Goal: Task Accomplishment & Management: Manage account settings

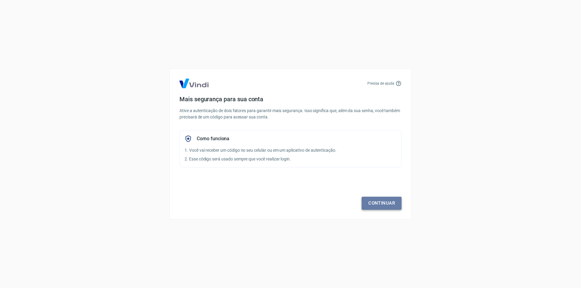
click at [376, 198] on link "Continuar" at bounding box center [382, 203] width 40 height 13
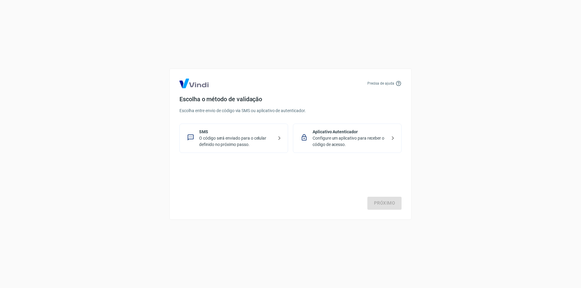
click at [254, 143] on p "O código será enviado para o celular definido no próximo passo." at bounding box center [236, 141] width 74 height 13
click at [386, 201] on link "Próximo" at bounding box center [384, 203] width 34 height 13
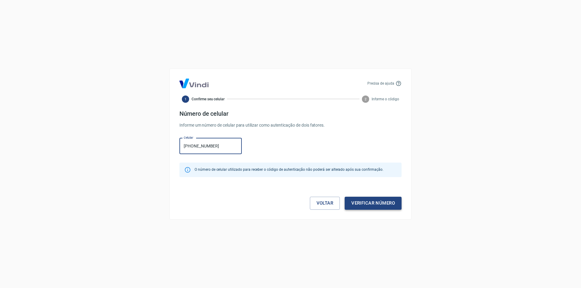
type input "(94) 99191-8686"
click at [363, 202] on button "Verificar número" at bounding box center [373, 203] width 57 height 13
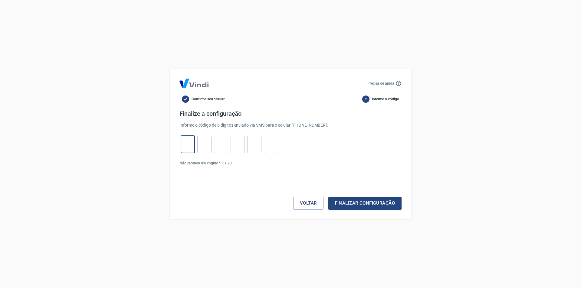
click at [189, 143] on input "tel" at bounding box center [188, 144] width 14 height 13
type input "4"
type input "1"
type input "3"
type input "0"
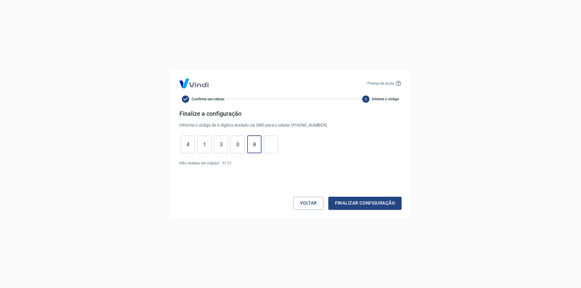
type input "8"
type input "5"
click at [348, 200] on button "Finalizar configuração" at bounding box center [364, 203] width 73 height 13
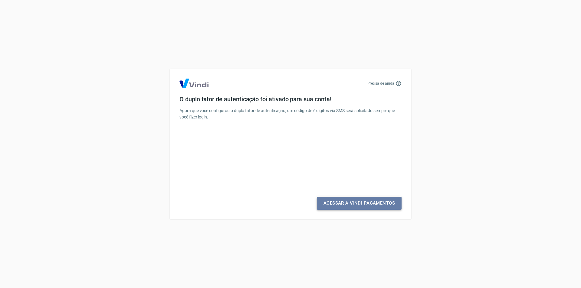
click at [348, 206] on link "Acessar a Vindi Pagamentos" at bounding box center [359, 203] width 85 height 13
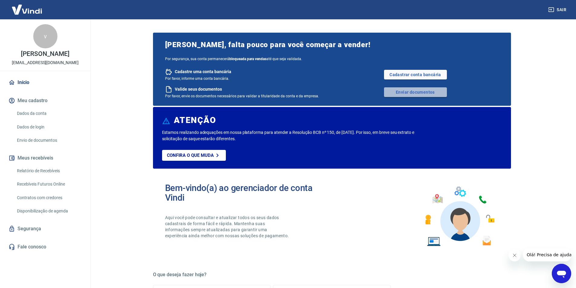
click at [412, 89] on link "Enviar documentos" at bounding box center [415, 92] width 63 height 10
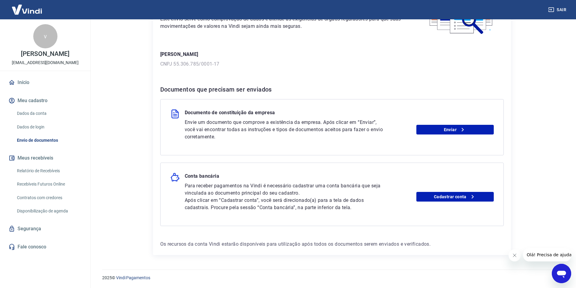
scroll to position [62, 0]
click at [440, 129] on link "Enviar" at bounding box center [455, 130] width 77 height 10
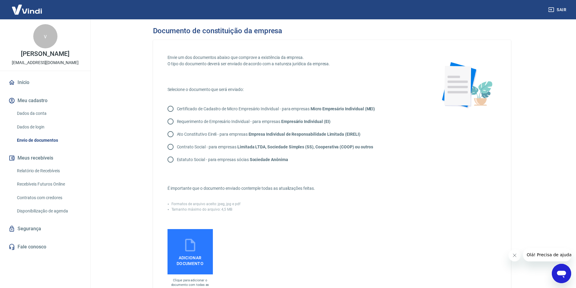
click at [172, 111] on input "Certificado de Cadastro de Micro Empresário Individual - para empresas Micro Em…" at bounding box center [170, 109] width 13 height 13
radio input "true"
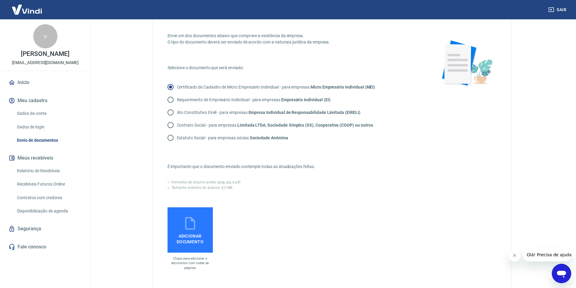
scroll to position [0, 0]
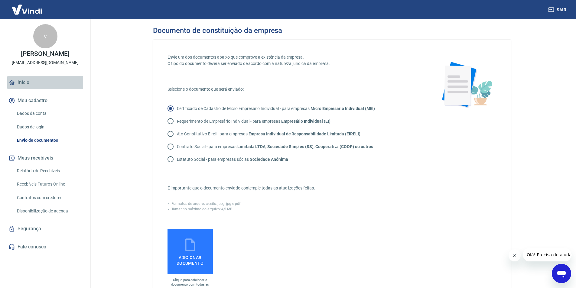
click at [28, 84] on link "Início" at bounding box center [45, 82] width 76 height 13
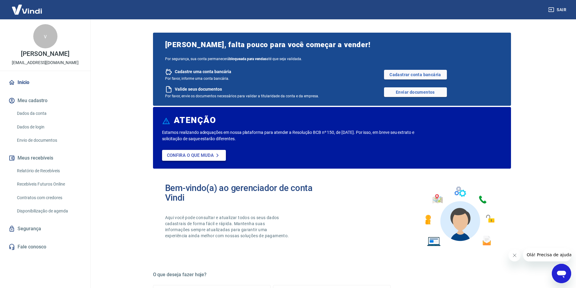
click at [184, 156] on p "Confira o que muda" at bounding box center [190, 155] width 47 height 5
click at [423, 75] on link "Cadastrar conta bancária" at bounding box center [415, 75] width 63 height 10
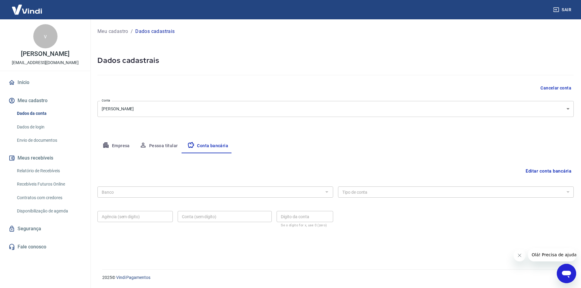
click at [141, 108] on body "Sair v [PERSON_NAME] dos santos [EMAIL_ADDRESS][DOMAIN_NAME] Início Meu cadastr…" at bounding box center [290, 144] width 581 height 288
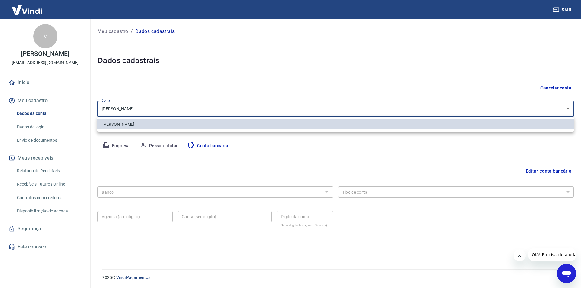
click at [144, 111] on div at bounding box center [290, 144] width 581 height 288
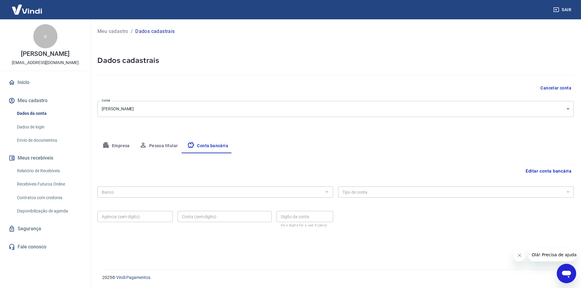
click at [116, 146] on button "Empresa" at bounding box center [115, 146] width 37 height 15
select select "PA"
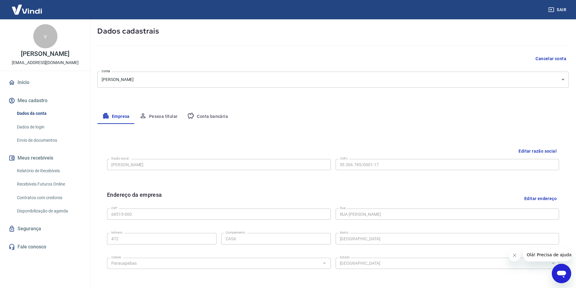
scroll to position [27, 0]
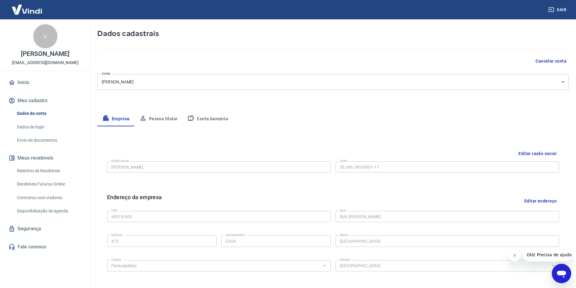
click at [165, 117] on button "Pessoa titular" at bounding box center [159, 119] width 48 height 15
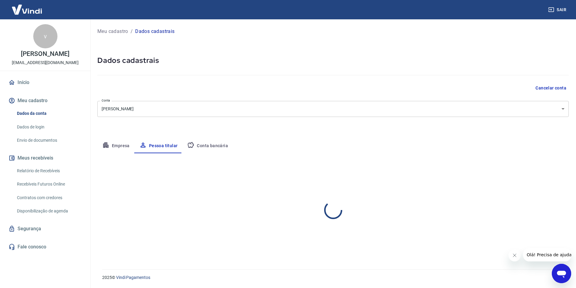
scroll to position [0, 0]
click at [568, 111] on body "Sair v vandeberg lopes dos santos vandeberglopes@icloud.com Início Meu cadastro…" at bounding box center [290, 144] width 581 height 288
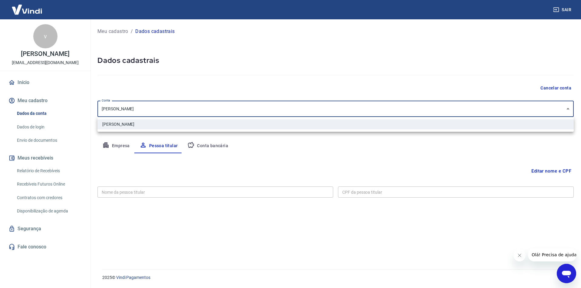
click at [568, 111] on div at bounding box center [290, 144] width 581 height 288
click at [269, 111] on body "Sair v vandeberg lopes dos santos vandeberglopes@icloud.com Início Meu cadastro…" at bounding box center [290, 144] width 581 height 288
click at [208, 147] on div at bounding box center [290, 144] width 581 height 288
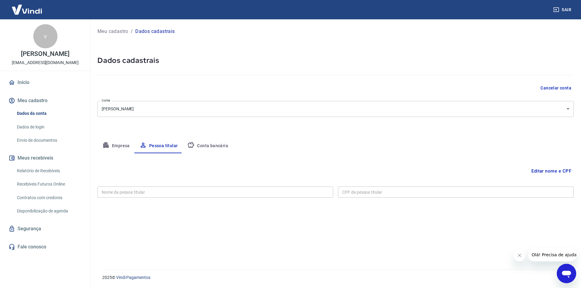
click at [218, 144] on button "Conta bancária" at bounding box center [207, 146] width 51 height 15
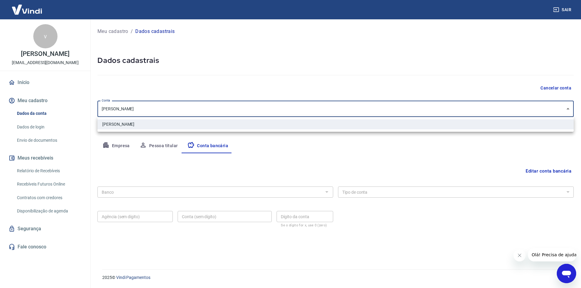
click at [151, 110] on body "Sair v vandeberg lopes dos santos vandeberglopes@icloud.com Início Meu cadastro…" at bounding box center [290, 144] width 581 height 288
click at [165, 110] on div at bounding box center [290, 144] width 581 height 288
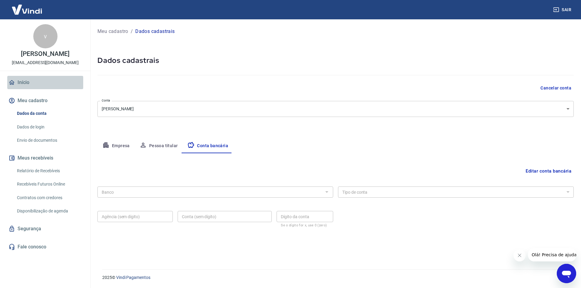
click at [29, 83] on link "Início" at bounding box center [45, 82] width 76 height 13
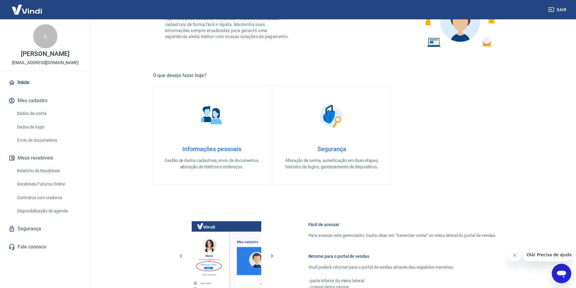
scroll to position [4, 0]
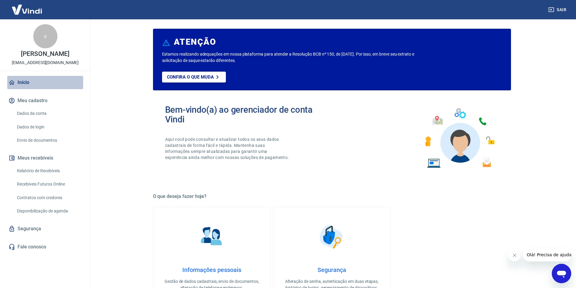
click at [23, 82] on link "Início" at bounding box center [45, 82] width 76 height 13
drag, startPoint x: 24, startPoint y: 82, endPoint x: 42, endPoint y: 84, distance: 18.3
click at [24, 82] on link "Início" at bounding box center [45, 82] width 76 height 13
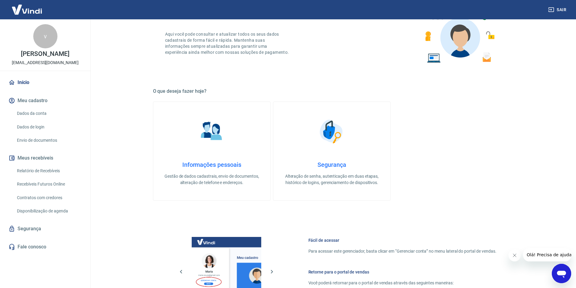
scroll to position [34, 0]
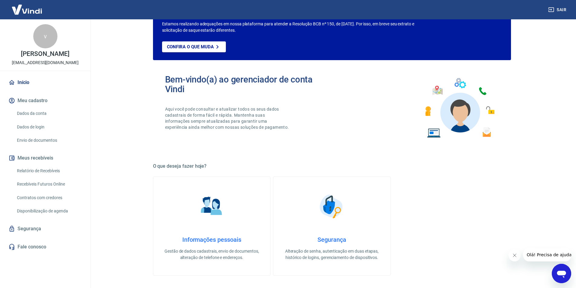
click at [29, 106] on button "Meu cadastro" at bounding box center [45, 100] width 76 height 13
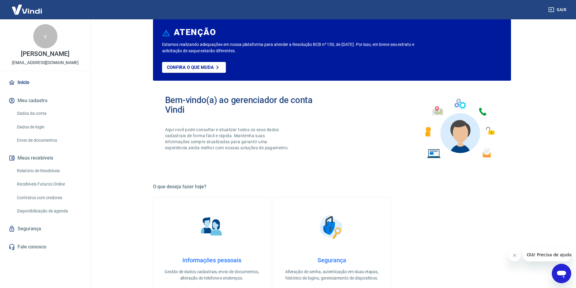
scroll to position [0, 0]
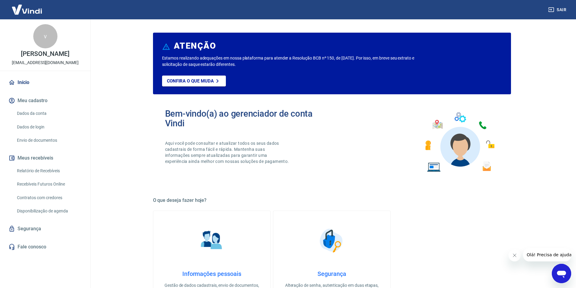
click at [24, 11] on img at bounding box center [26, 9] width 39 height 18
drag, startPoint x: 537, startPoint y: 57, endPoint x: 530, endPoint y: 58, distance: 7.6
click at [537, 57] on main "ATENÇÃO Estamos realizando adequações em nossa plataforma para atender a Resolu…" at bounding box center [332, 153] width 489 height 269
click at [27, 9] on img at bounding box center [26, 9] width 39 height 18
click at [22, 82] on link "Início" at bounding box center [45, 82] width 76 height 13
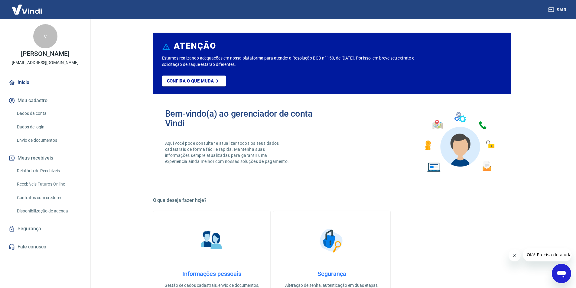
click at [539, 92] on main "ATENÇÃO Estamos realizando adequações em nossa plataforma para atender a Resolu…" at bounding box center [332, 153] width 489 height 269
click at [26, 12] on img at bounding box center [26, 9] width 39 height 18
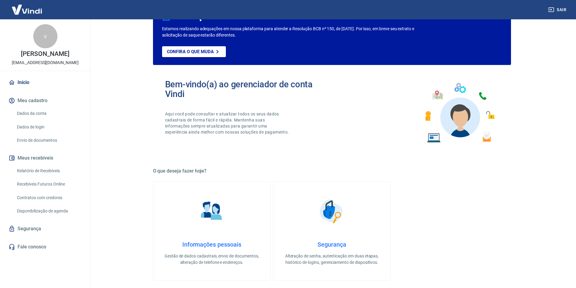
scroll to position [61, 0]
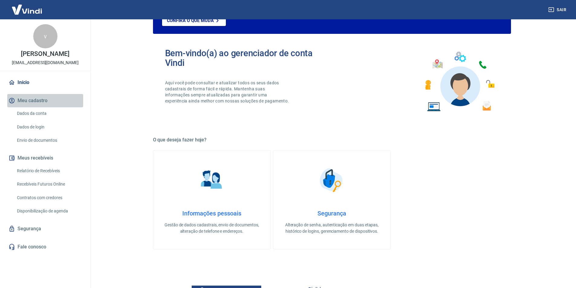
click at [34, 104] on button "Meu cadastro" at bounding box center [45, 100] width 76 height 13
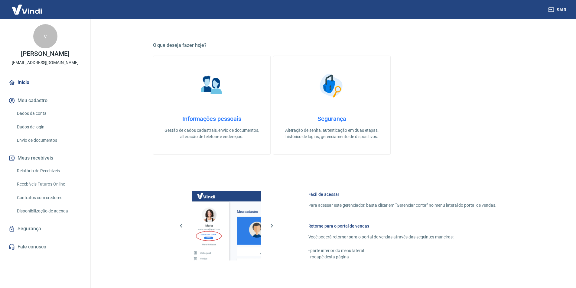
scroll to position [246, 0]
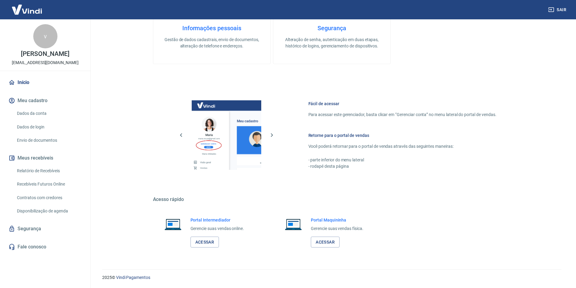
click at [36, 114] on link "Dados da conta" at bounding box center [49, 113] width 69 height 12
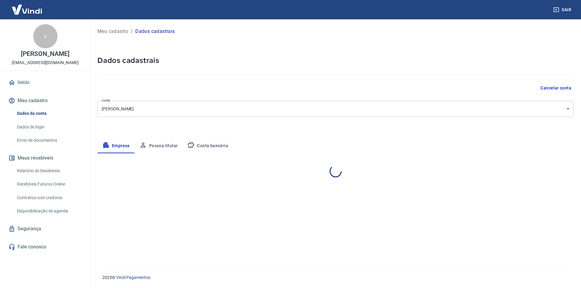
select select "PA"
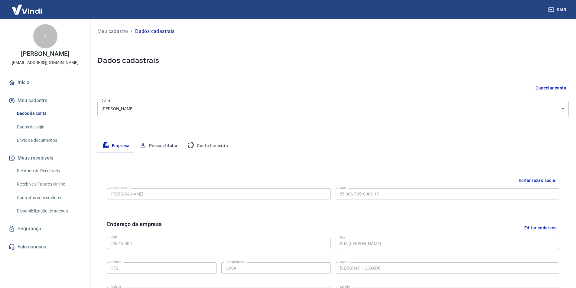
scroll to position [91, 0]
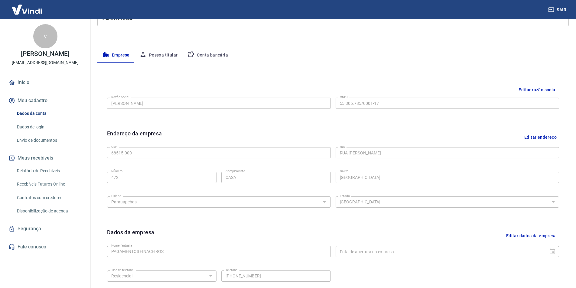
click at [212, 54] on button "Conta bancária" at bounding box center [207, 55] width 51 height 15
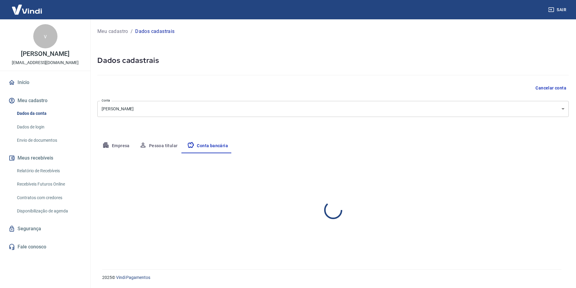
scroll to position [0, 0]
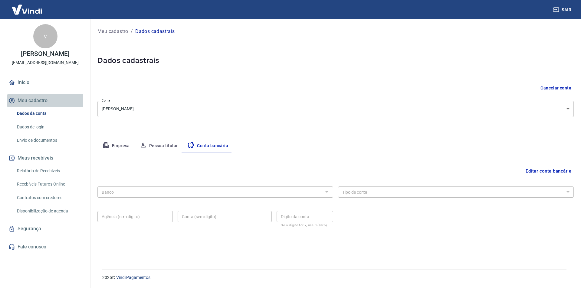
click at [29, 102] on button "Meu cadastro" at bounding box center [45, 100] width 76 height 13
click at [19, 84] on link "Início" at bounding box center [45, 82] width 76 height 13
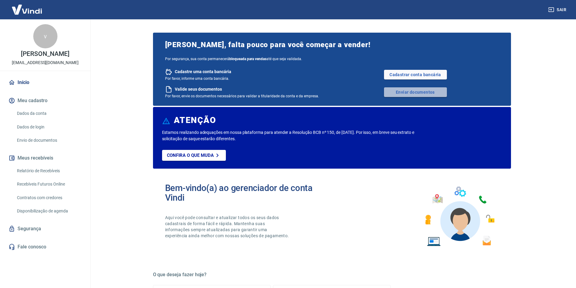
click at [428, 93] on link "Enviar documentos" at bounding box center [415, 92] width 63 height 10
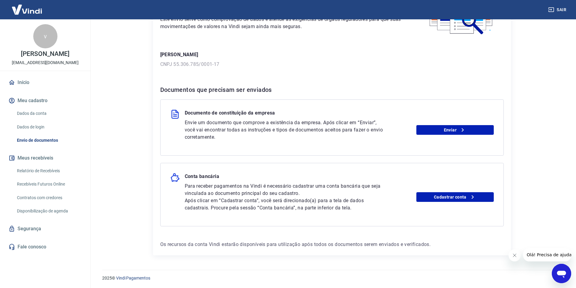
scroll to position [62, 0]
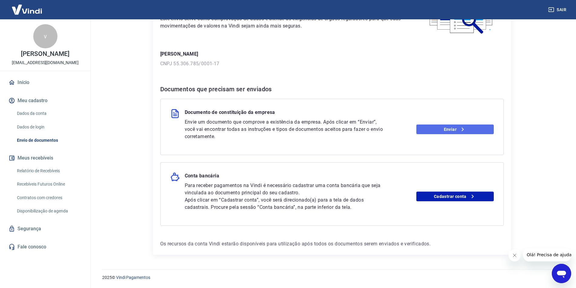
click at [453, 130] on link "Enviar" at bounding box center [455, 130] width 77 height 10
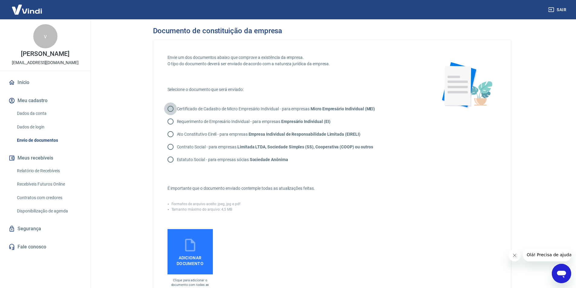
click at [171, 108] on input "Certificado de Cadastro de Micro Empresário Individual - para empresas Micro Em…" at bounding box center [170, 109] width 13 height 13
radio input "true"
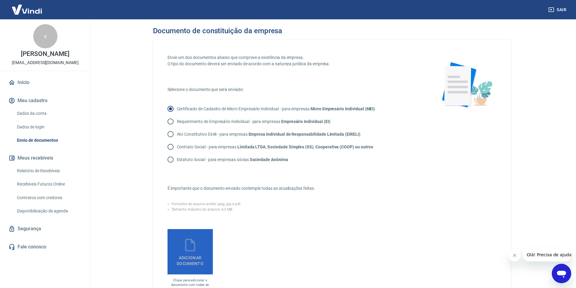
click at [186, 244] on icon at bounding box center [190, 245] width 10 height 13
click at [0, 0] on input "Adicionar documento" at bounding box center [0, 0] width 0 height 0
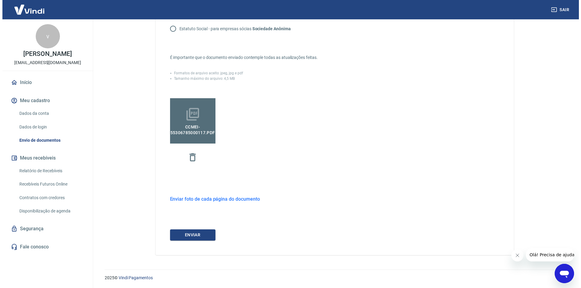
scroll to position [131, 0]
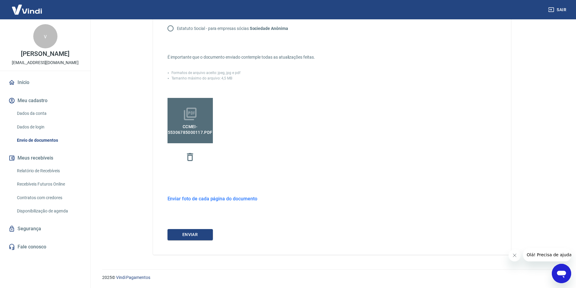
click at [197, 112] on icon at bounding box center [190, 114] width 15 height 15
click at [0, 0] on input "CCMEI-55306785000117.pdf" at bounding box center [0, 0] width 0 height 0
click at [189, 237] on button "ENVIAR" at bounding box center [190, 234] width 45 height 11
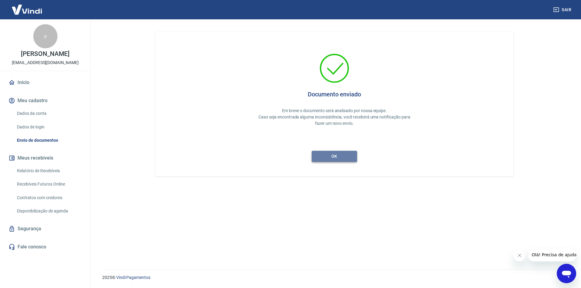
click at [342, 157] on button "ok" at bounding box center [334, 156] width 45 height 11
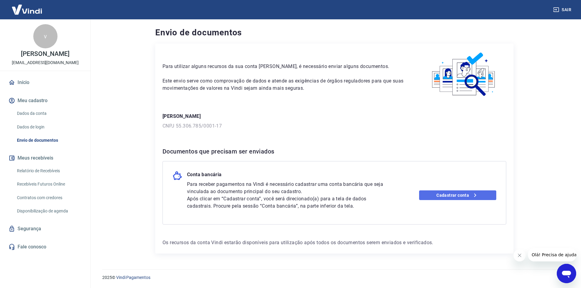
click at [456, 196] on link "Cadastrar conta" at bounding box center [457, 196] width 77 height 10
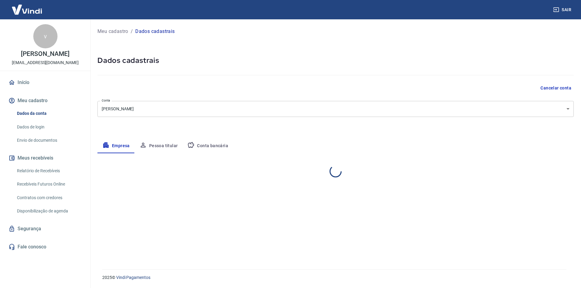
select select "PA"
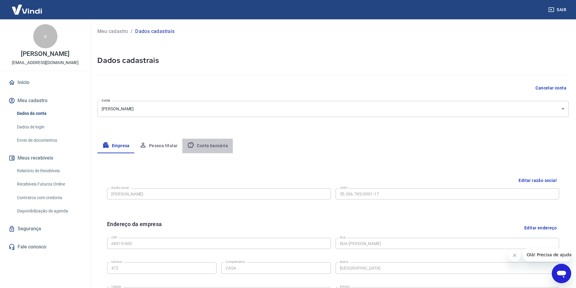
click at [203, 148] on button "Conta bancária" at bounding box center [207, 146] width 51 height 15
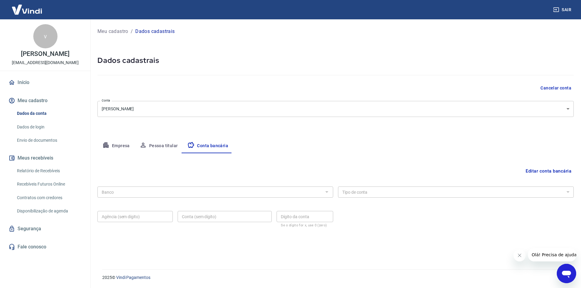
click at [115, 33] on p "Meu cadastro" at bounding box center [112, 31] width 31 height 7
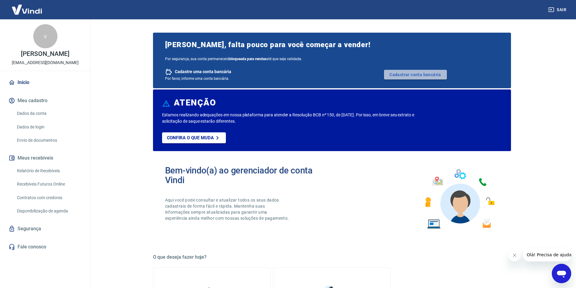
click at [415, 75] on link "Cadastrar conta bancária" at bounding box center [415, 75] width 63 height 10
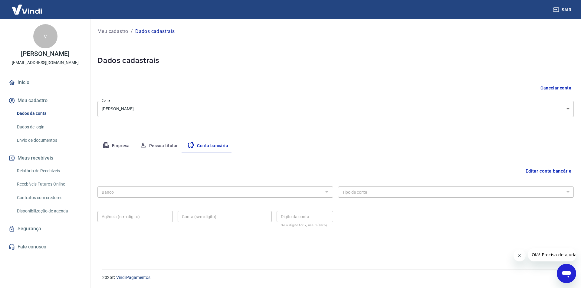
click at [541, 172] on button "Editar conta bancária" at bounding box center [548, 171] width 51 height 11
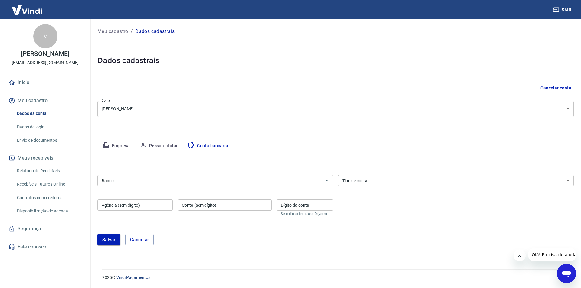
click at [247, 178] on input "Banco" at bounding box center [210, 181] width 222 height 8
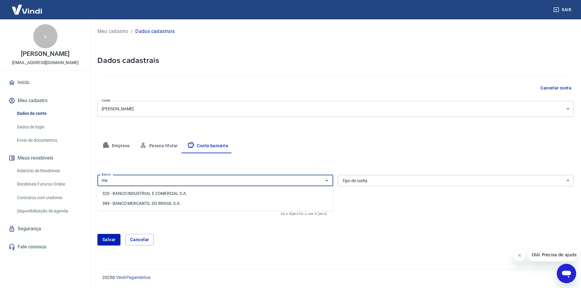
type input "m"
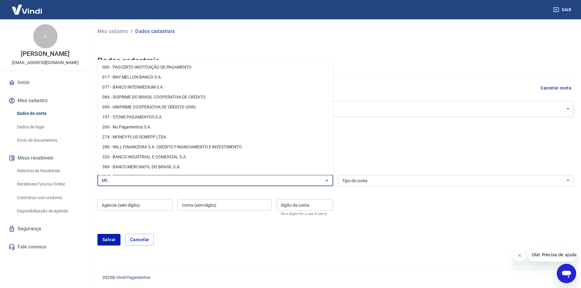
type input "M"
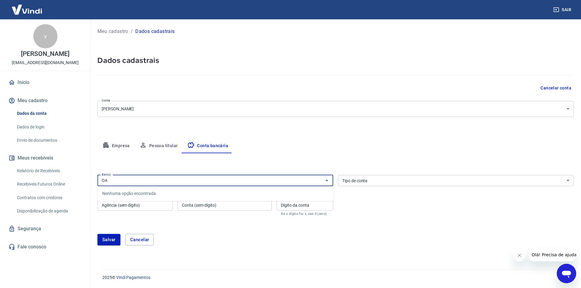
type input "O"
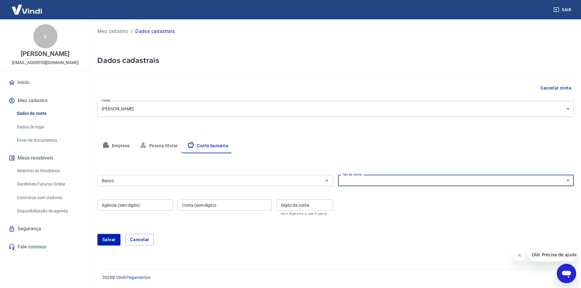
click at [421, 186] on select "Conta Corrente Conta Poupança" at bounding box center [456, 180] width 236 height 11
select select "1"
click at [338, 175] on select "Conta Corrente Conta Poupança" at bounding box center [456, 180] width 236 height 11
click at [327, 180] on icon "Abrir" at bounding box center [326, 180] width 7 height 7
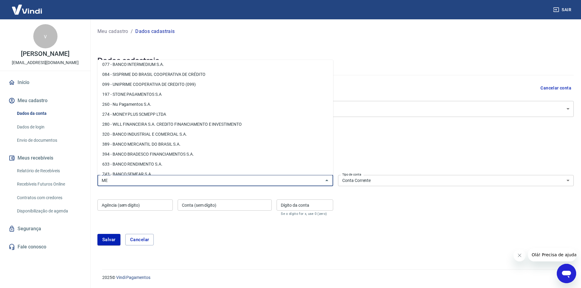
scroll to position [29, 0]
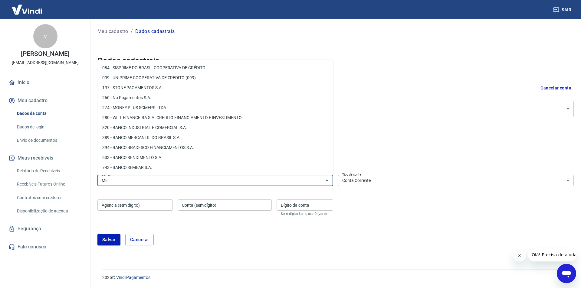
type input "M"
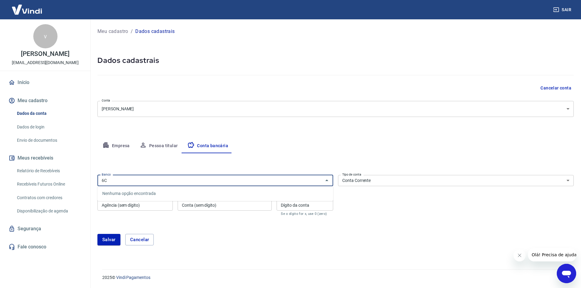
type input "6"
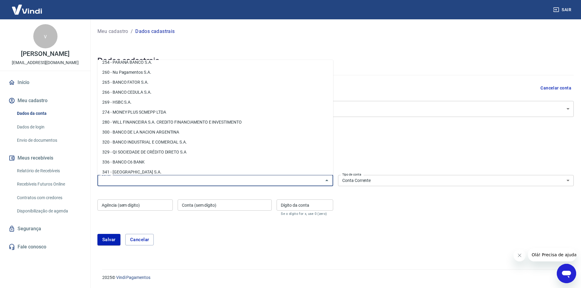
scroll to position [696, 0]
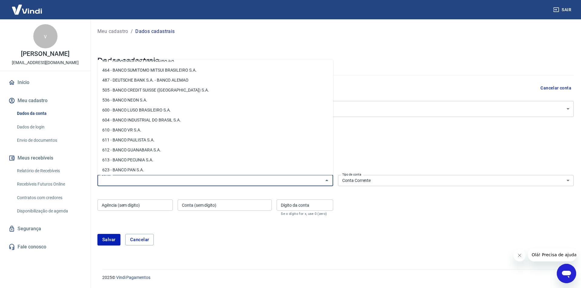
click at [160, 105] on li "536 - BANCO NEON S.A." at bounding box center [215, 100] width 236 height 10
type input "536 - BANCO NEON S.A."
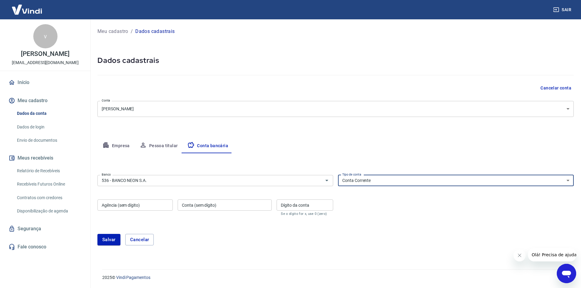
click at [434, 182] on select "Conta Corrente Conta Poupança" at bounding box center [456, 180] width 236 height 11
click at [432, 185] on select "Conta Corrente Conta Poupança" at bounding box center [456, 180] width 236 height 11
click at [179, 176] on div "536 - BANCO NEON S.A. Banco" at bounding box center [215, 180] width 236 height 11
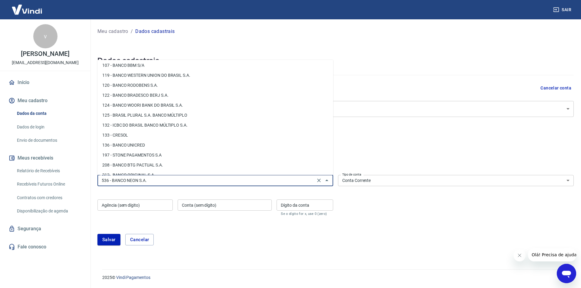
scroll to position [259, 0]
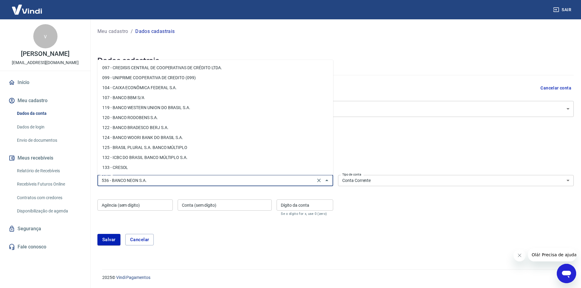
click at [356, 184] on select "Conta Corrente Conta Poupança" at bounding box center [456, 180] width 236 height 11
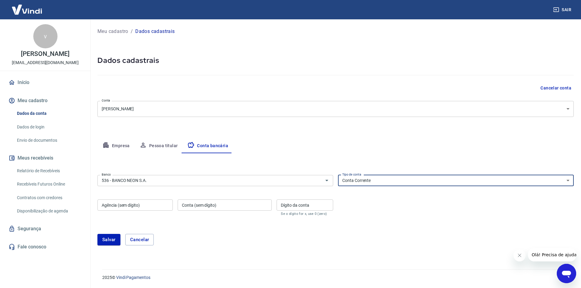
click at [338, 175] on select "Conta Corrente Conta Poupança" at bounding box center [456, 180] width 236 height 11
click at [172, 182] on input "536 - BANCO NEON S.A." at bounding box center [206, 181] width 214 height 8
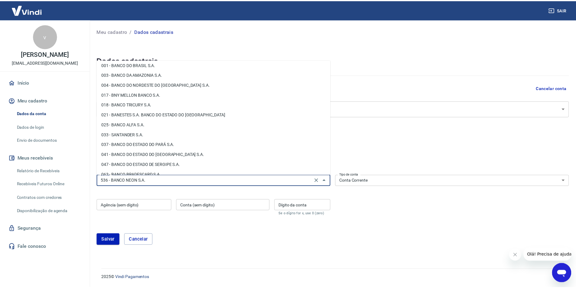
scroll to position [0, 0]
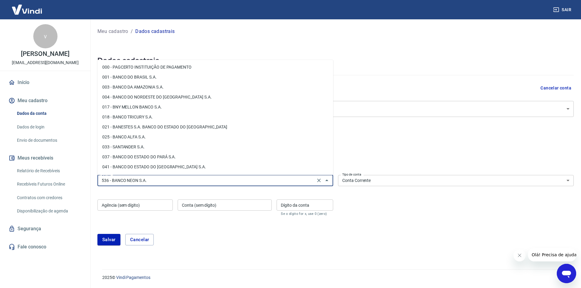
click at [24, 85] on link "Início" at bounding box center [45, 82] width 76 height 13
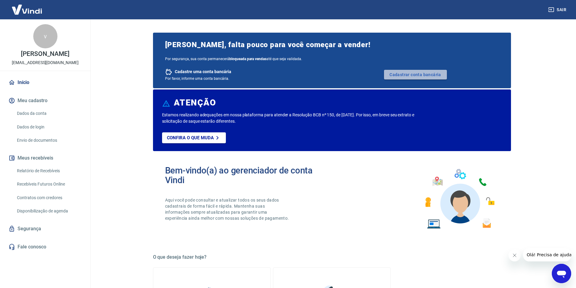
click at [397, 72] on link "Cadastrar conta bancária" at bounding box center [415, 75] width 63 height 10
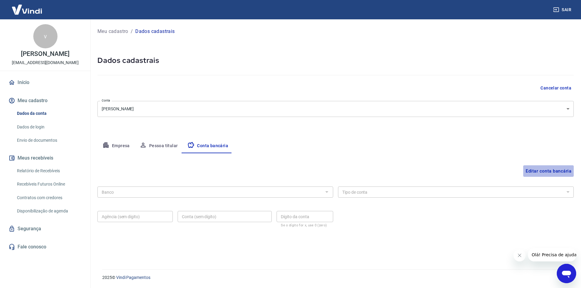
click at [558, 169] on button "Editar conta bancária" at bounding box center [548, 171] width 51 height 11
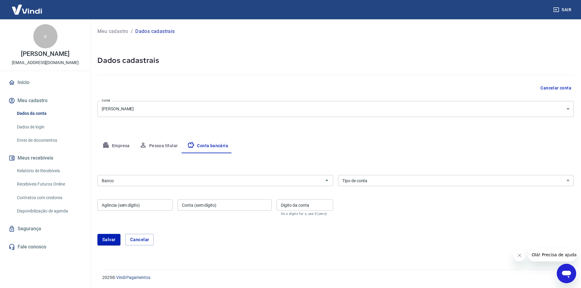
click at [129, 179] on input "Banco" at bounding box center [210, 181] width 222 height 8
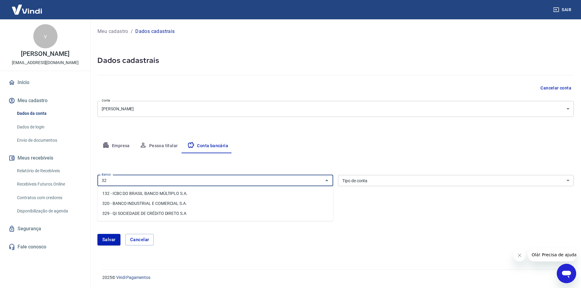
type input "3"
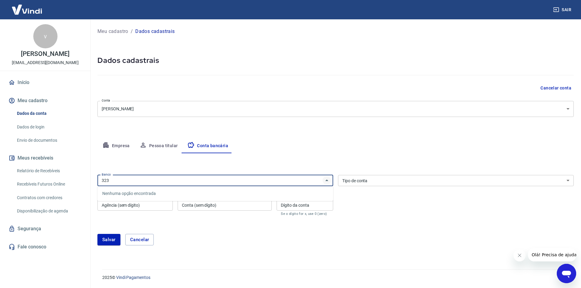
click at [326, 182] on icon "Fechar" at bounding box center [326, 180] width 7 height 7
type input "3"
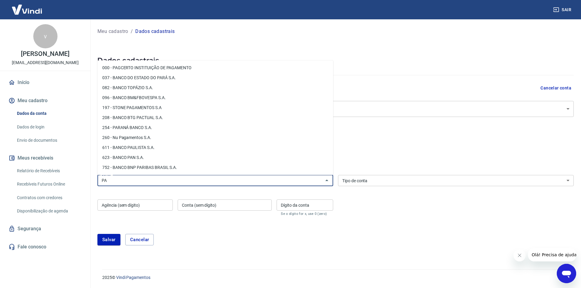
type input "P"
